Goal: Information Seeking & Learning: Learn about a topic

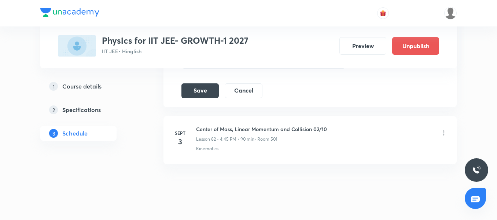
scroll to position [4960, 0]
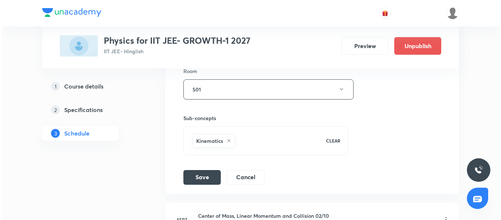
scroll to position [4858, 0]
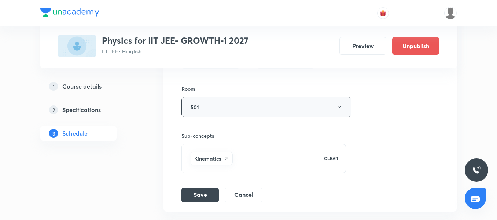
click at [286, 104] on button "501" at bounding box center [266, 107] width 170 height 20
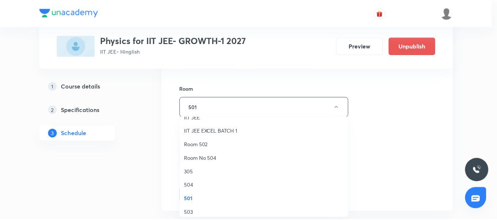
scroll to position [73, 0]
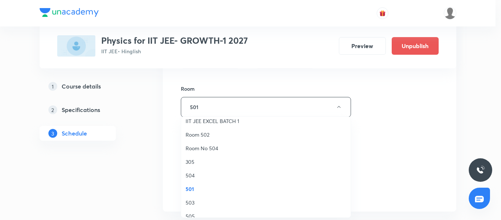
click at [211, 164] on span "305" at bounding box center [265, 162] width 161 height 8
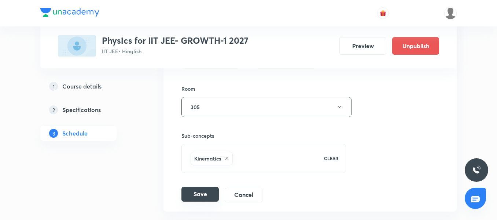
click at [202, 195] on button "Save" at bounding box center [199, 194] width 37 height 15
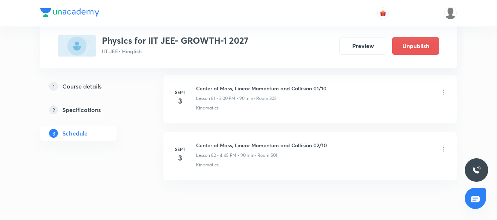
scroll to position [4678, 0]
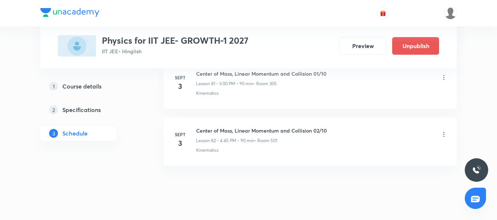
click at [445, 135] on icon at bounding box center [443, 134] width 7 height 7
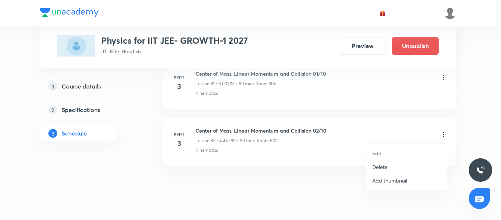
click at [402, 153] on li "Edit" at bounding box center [406, 153] width 80 height 14
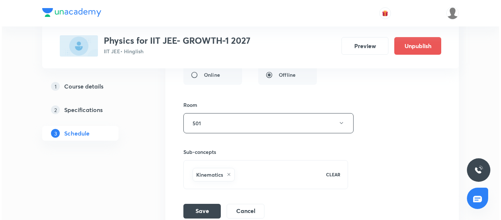
scroll to position [4913, 0]
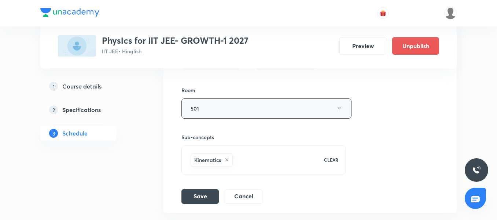
click at [209, 112] on button "501" at bounding box center [266, 108] width 170 height 20
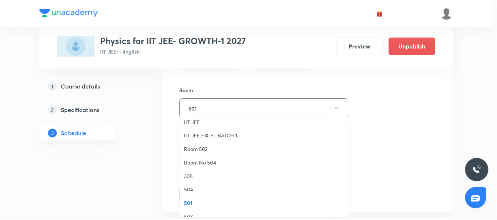
scroll to position [73, 0]
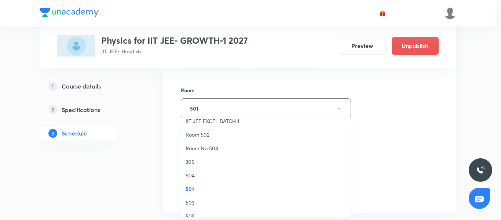
click at [196, 163] on span "305" at bounding box center [265, 162] width 161 height 8
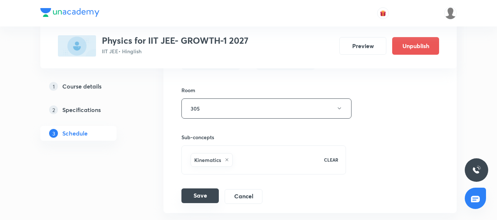
click at [208, 192] on button "Save" at bounding box center [199, 195] width 37 height 15
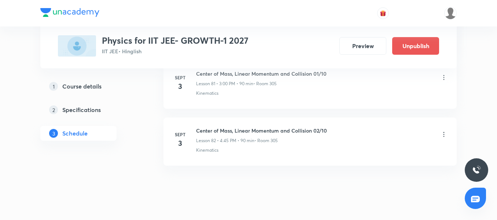
scroll to position [4693, 0]
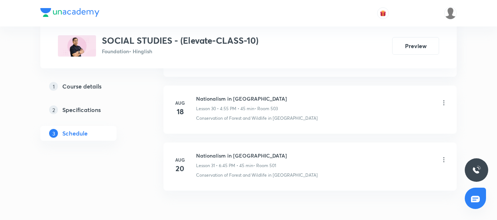
scroll to position [2090, 0]
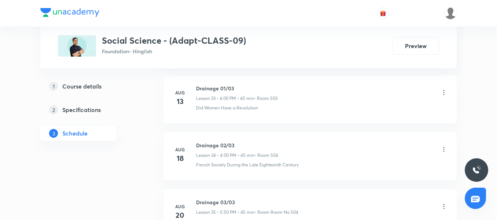
scroll to position [2357, 0]
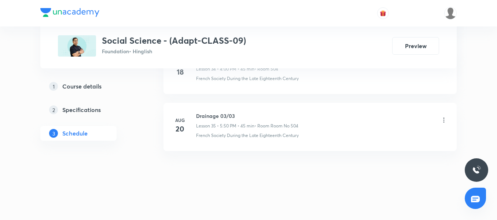
click at [211, 124] on p "Lesson 35 • 5:50 PM • 45 min" at bounding box center [225, 125] width 58 height 7
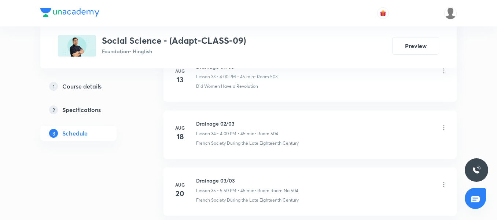
scroll to position [2297, 0]
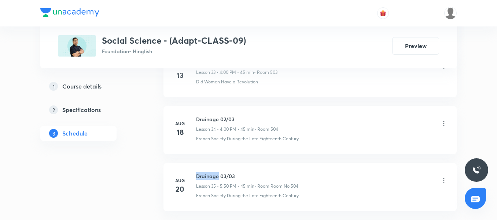
drag, startPoint x: 217, startPoint y: 177, endPoint x: 196, endPoint y: 177, distance: 20.9
click at [196, 177] on h6 "Drainage 03/03" at bounding box center [247, 176] width 102 height 8
copy h6 "Drainage"
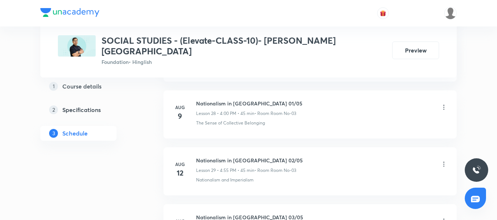
scroll to position [1969, 0]
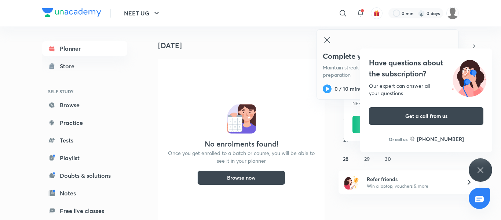
click at [488, 173] on div "Have questions about the subscription? Our expert can answer all your questions…" at bounding box center [479, 169] width 23 height 23
